Goal: Transaction & Acquisition: Purchase product/service

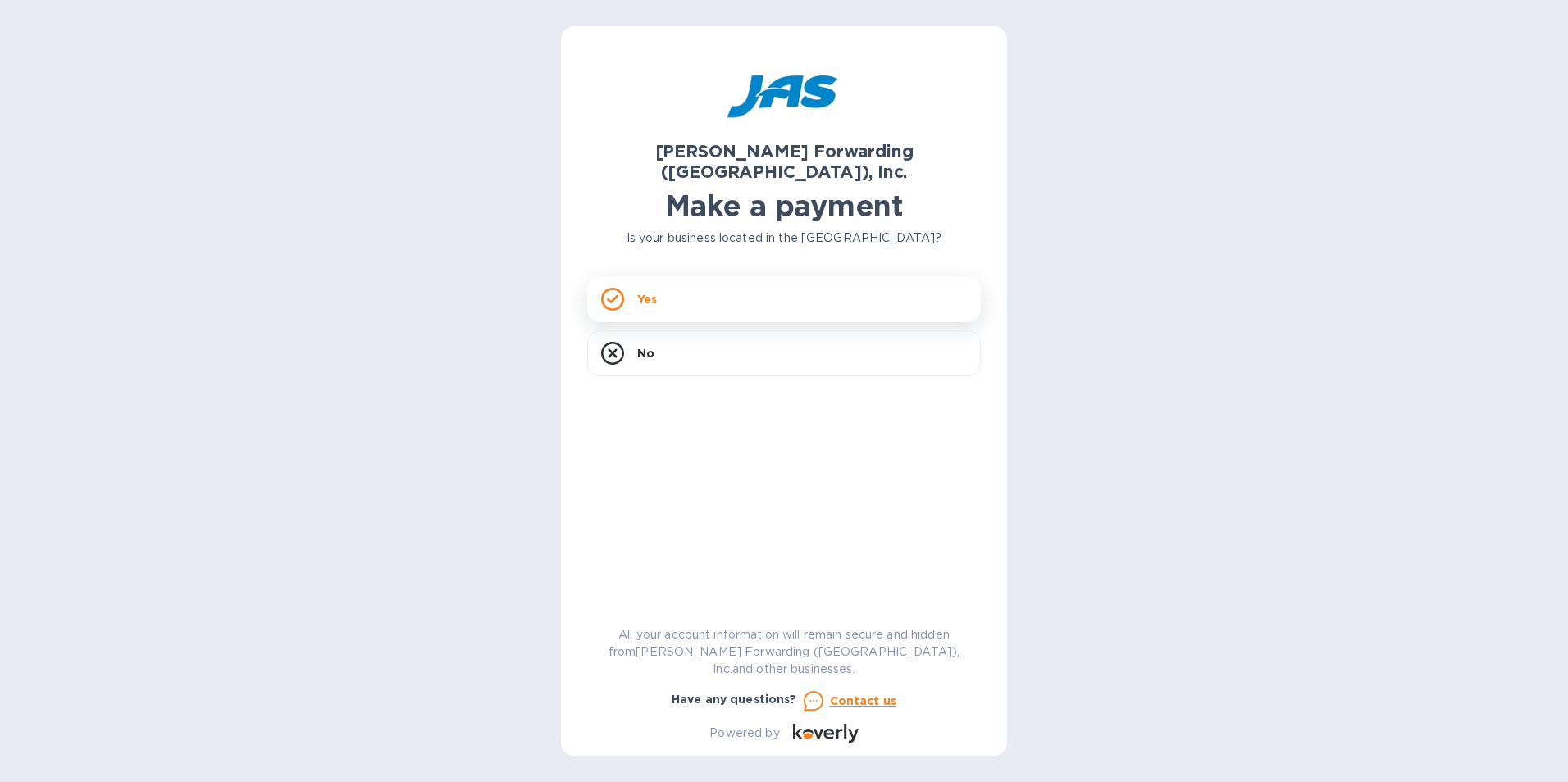
click at [634, 279] on div "Yes" at bounding box center [783, 299] width 393 height 46
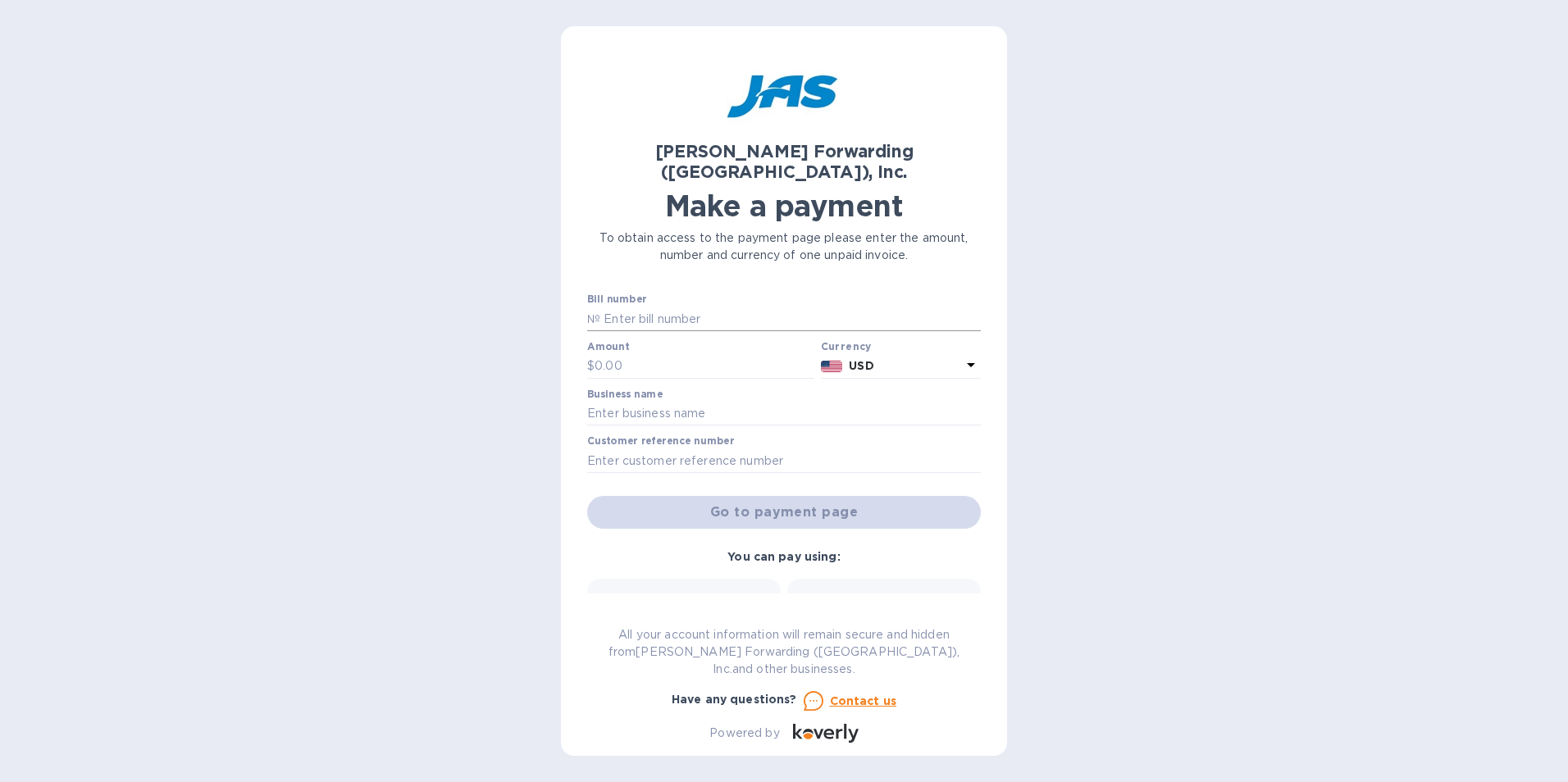
click at [641, 306] on input "text" at bounding box center [791, 318] width 381 height 24
click at [799, 499] on div "Go to payment page" at bounding box center [783, 512] width 400 height 39
click at [802, 501] on div "Go to payment page" at bounding box center [783, 512] width 400 height 39
click at [635, 306] on input "text" at bounding box center [791, 318] width 381 height 24
type input "ATL503414188"
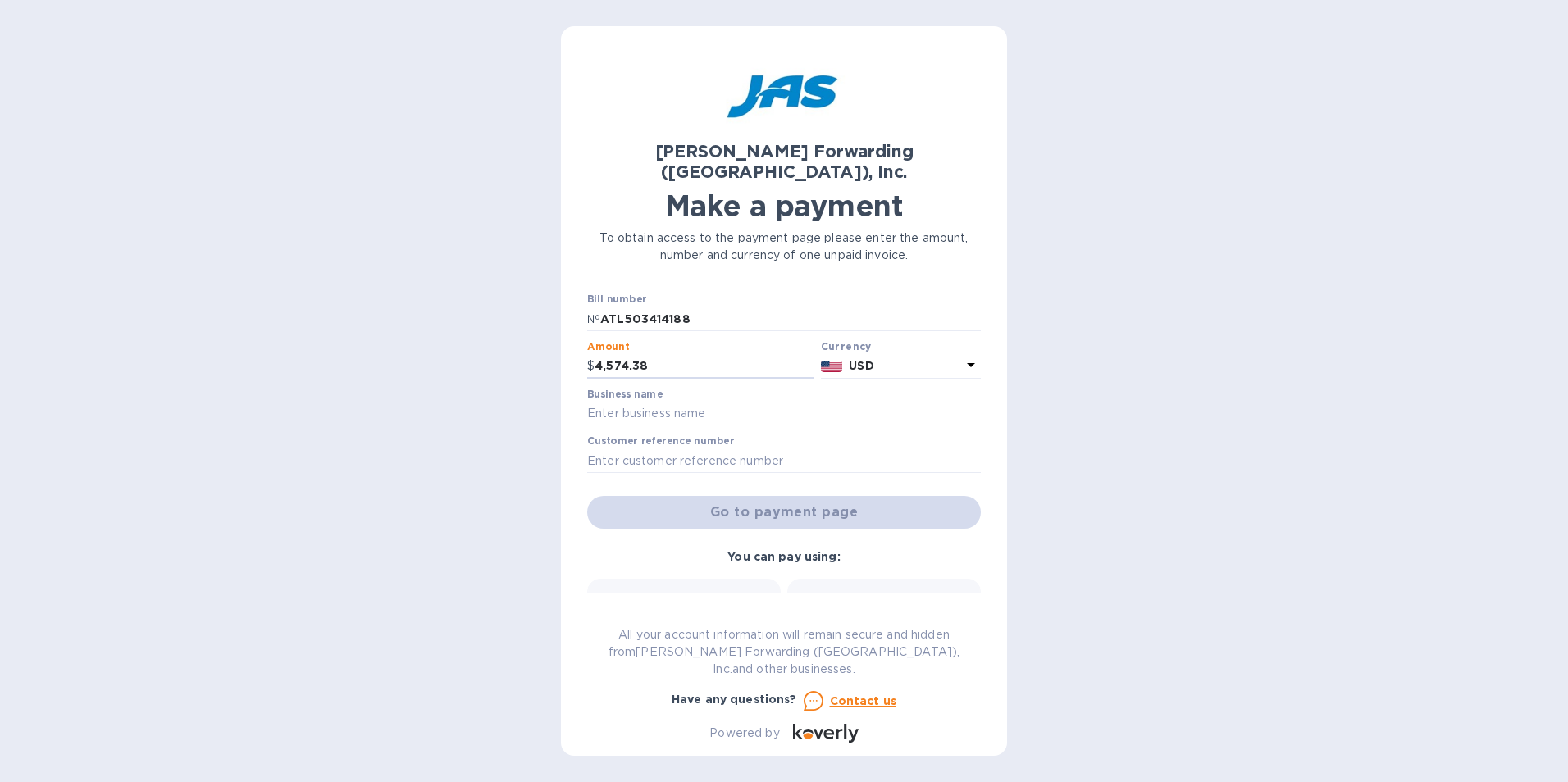
type input "4,574.38"
click at [630, 401] on input "text" at bounding box center [783, 413] width 393 height 24
type input "ATHENA USA, INC."
type input "ATHUSABOH"
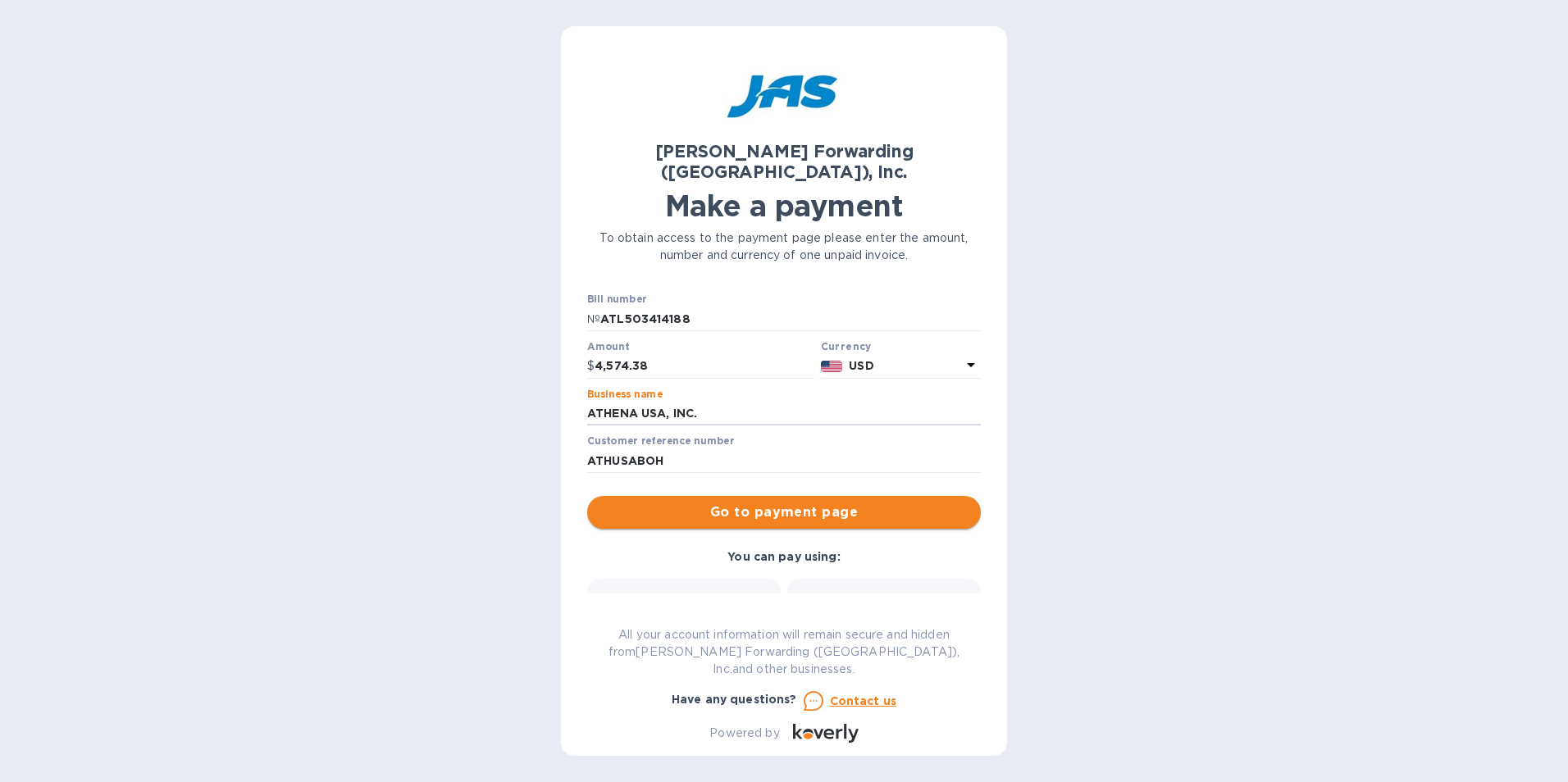
click at [671, 502] on span "Go to payment page" at bounding box center [784, 512] width 367 height 20
